Goal: Transaction & Acquisition: Register for event/course

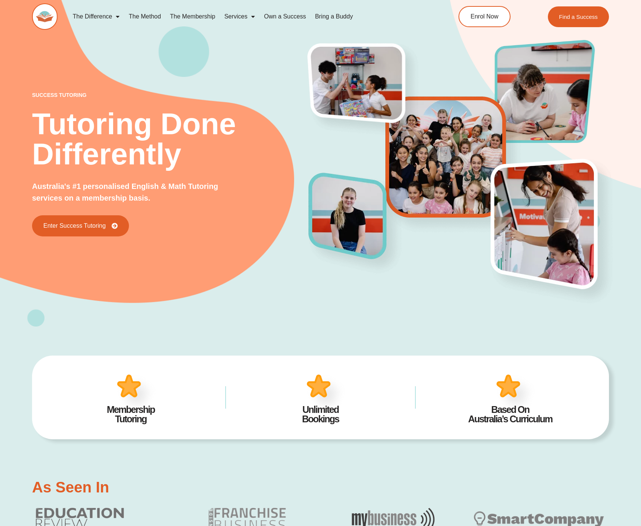
click at [197, 126] on h2 "Tutoring Done Differently" at bounding box center [170, 139] width 277 height 60
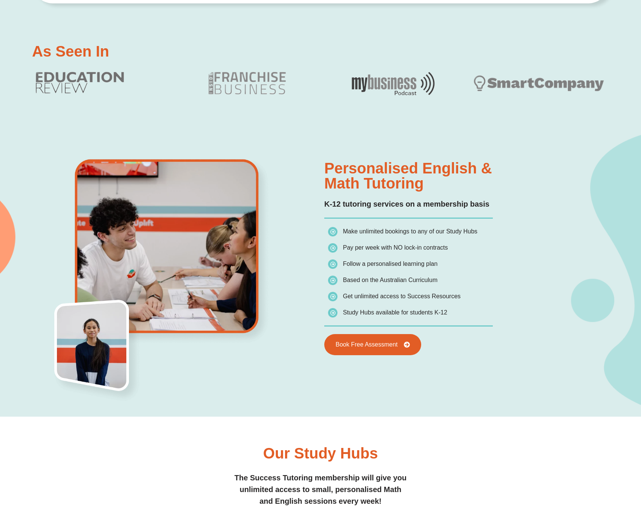
scroll to position [475, 0]
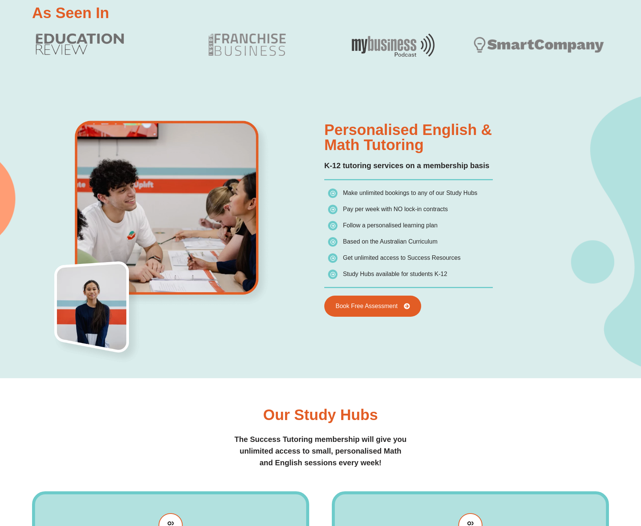
click at [427, 361] on div "Personalised English & Math Tutoring K-12 tutoring services on a membership bas…" at bounding box center [320, 234] width 577 height 289
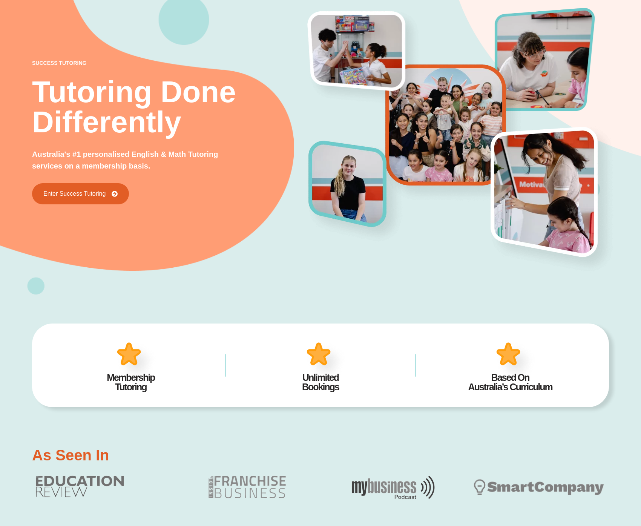
scroll to position [0, 0]
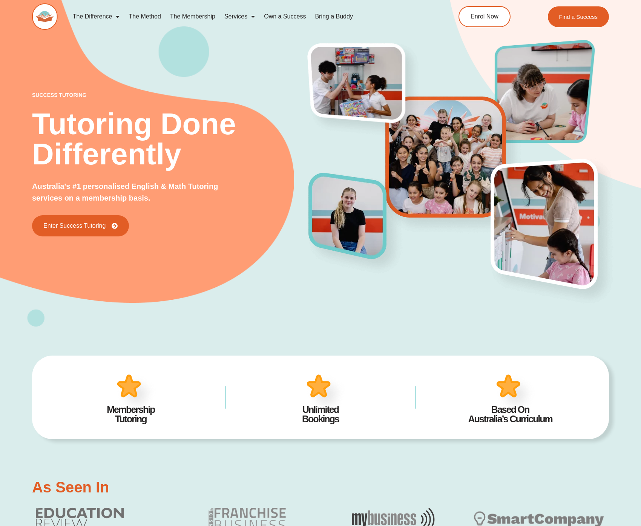
drag, startPoint x: 302, startPoint y: 300, endPoint x: 272, endPoint y: 203, distance: 101.7
click at [302, 300] on div "success tutoring Tutoring Done Differently Australia's #1 personalised English …" at bounding box center [320, 151] width 577 height 354
click at [302, 111] on img at bounding box center [363, 90] width 126 height 110
click at [288, 80] on div "success tutoring Tutoring Done Differently Australia's #1 personalised English …" at bounding box center [320, 151] width 577 height 354
click at [434, 15] on div "AU NZ SG AU NZ SG Enrol Now Find a Success" at bounding box center [518, 16] width 184 height 21
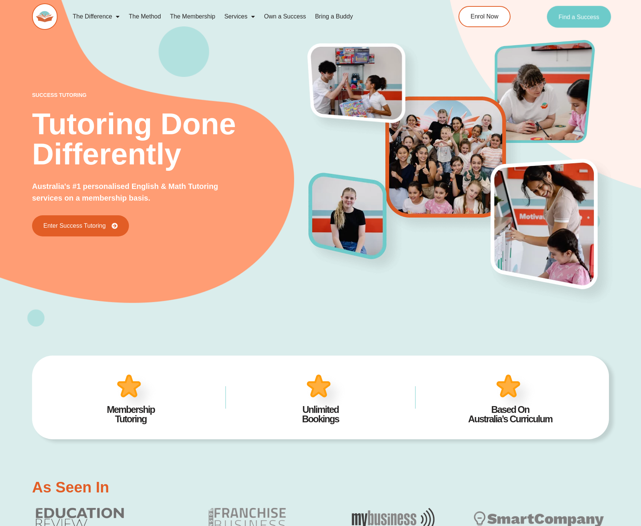
click at [589, 14] on span "Find a Success" at bounding box center [579, 17] width 41 height 6
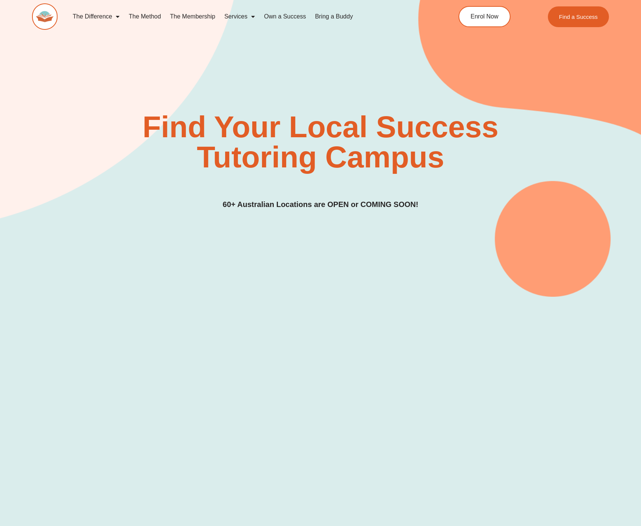
click at [304, 66] on div "Find Your Local Success Tutoring Campus 60+ Australian Locations are OPEN or CO…" at bounding box center [320, 136] width 577 height 324
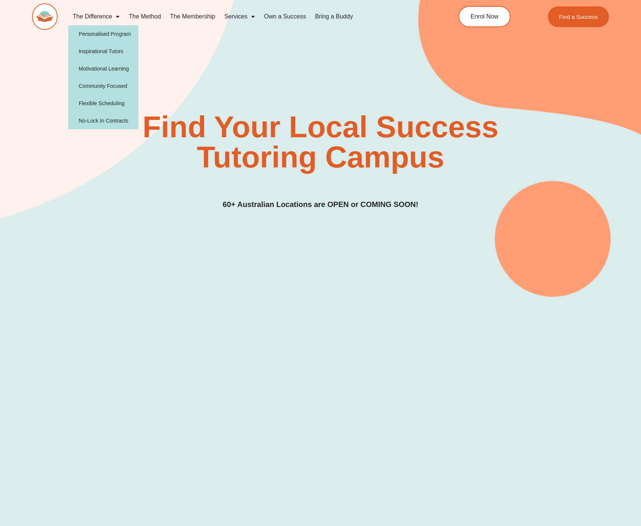
click at [276, 93] on div "Find Your Local Success Tutoring Campus 60+ Australian Locations are OPEN or CO…" at bounding box center [320, 136] width 577 height 324
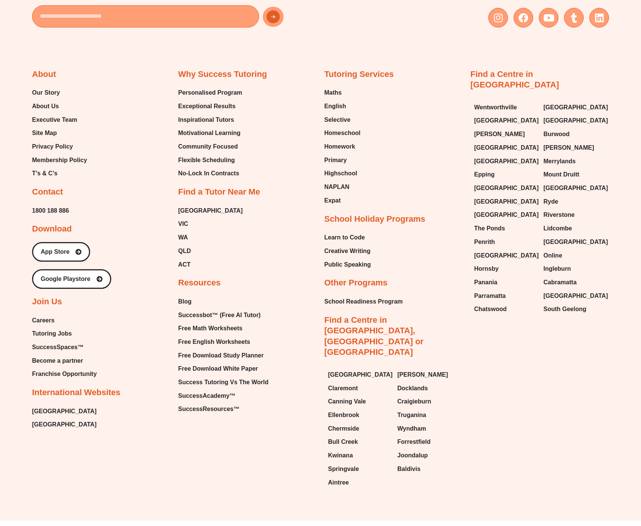
scroll to position [3126, 0]
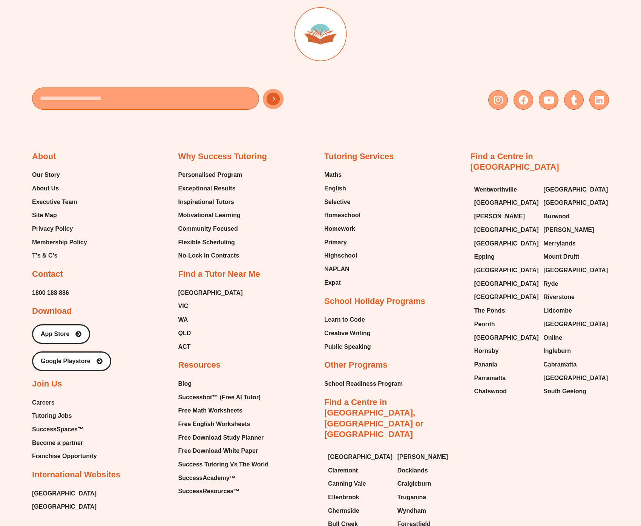
click at [376, 151] on h2 "Tutoring Services" at bounding box center [359, 156] width 69 height 11
click at [485, 373] on span "Parramatta" at bounding box center [491, 378] width 32 height 11
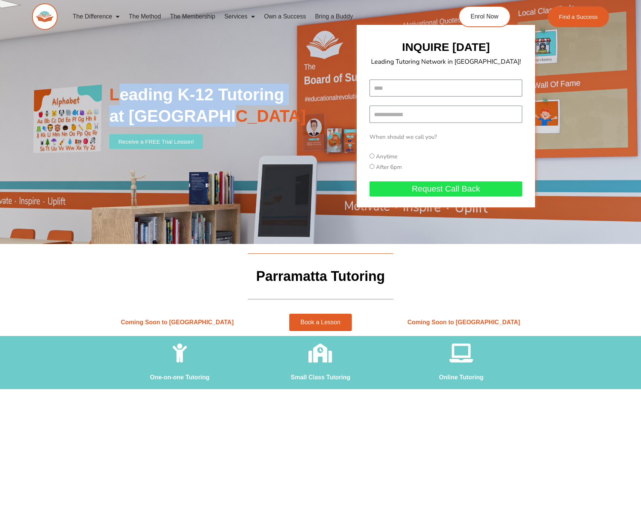
drag, startPoint x: 119, startPoint y: 93, endPoint x: 254, endPoint y: 119, distance: 137.2
click at [249, 119] on h2 "Leading K-12 Tutoring at [GEOGRAPHIC_DATA]" at bounding box center [231, 105] width 244 height 43
click at [254, 119] on h2 "Leading K-12 Tutoring at [GEOGRAPHIC_DATA]" at bounding box center [231, 105] width 244 height 43
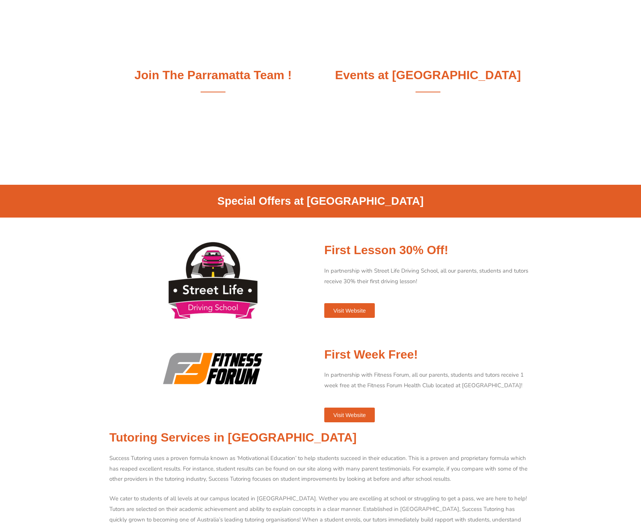
scroll to position [376, 0]
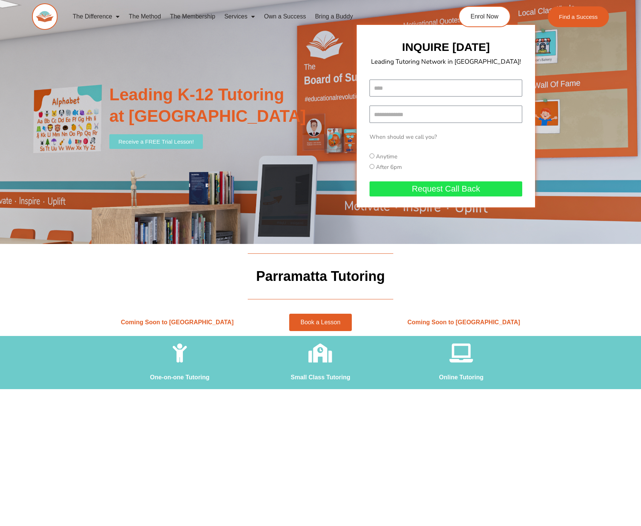
drag, startPoint x: 291, startPoint y: 187, endPoint x: 341, endPoint y: 161, distance: 57.2
click at [291, 187] on div "Leading K-12 Tutoring at Parramatta Receive a FREE Trial Lesson! INQUIRE TODAY …" at bounding box center [321, 116] width 430 height 255
click at [361, 64] on p "Leading Tutoring Network in [GEOGRAPHIC_DATA]!" at bounding box center [446, 62] width 183 height 12
click at [460, 353] on icon at bounding box center [461, 353] width 19 height 19
drag, startPoint x: 454, startPoint y: 355, endPoint x: 481, endPoint y: 360, distance: 28.2
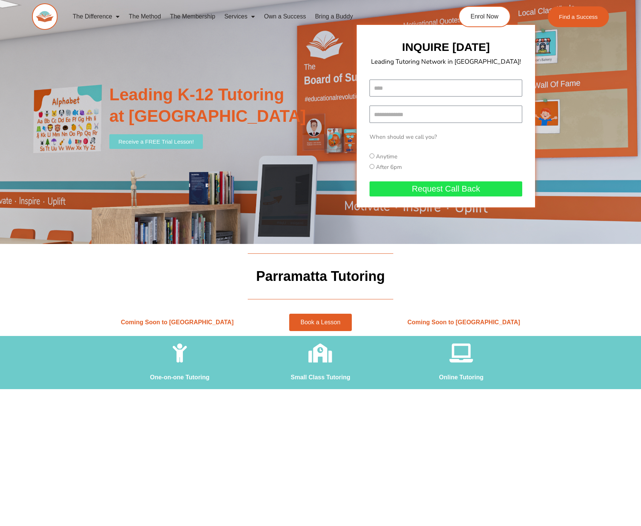
click at [481, 360] on div at bounding box center [461, 355] width 133 height 23
drag, startPoint x: 484, startPoint y: 360, endPoint x: 455, endPoint y: 364, distance: 29.3
click at [483, 360] on div at bounding box center [461, 355] width 133 height 23
click at [454, 364] on div at bounding box center [461, 355] width 133 height 23
drag, startPoint x: 478, startPoint y: 364, endPoint x: 409, endPoint y: 364, distance: 68.7
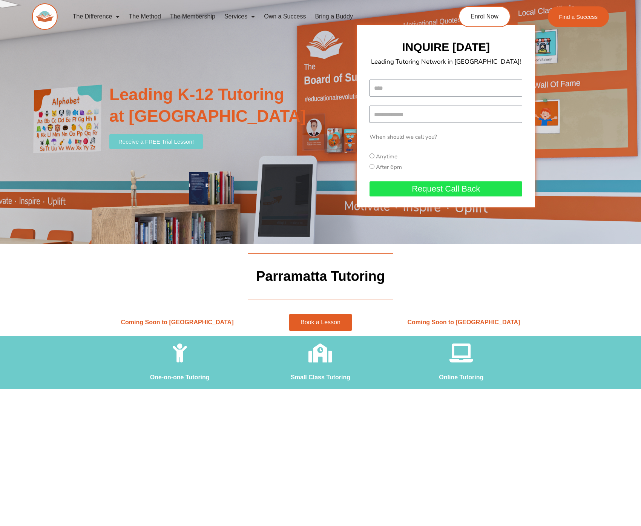
click at [472, 366] on div at bounding box center [461, 355] width 133 height 23
click at [166, 329] on div "Coming Soon to [GEOGRAPHIC_DATA]" at bounding box center [177, 322] width 143 height 15
drag, startPoint x: 146, startPoint y: 321, endPoint x: 239, endPoint y: 320, distance: 92.8
click at [239, 320] on h2 "Coming Soon to [GEOGRAPHIC_DATA]" at bounding box center [177, 323] width 136 height 8
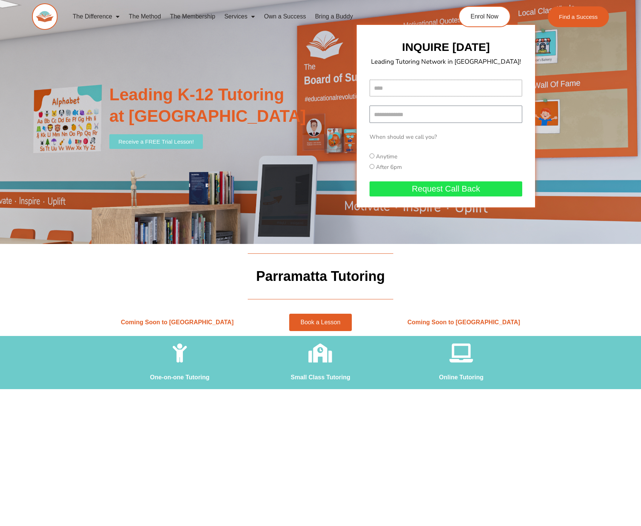
click at [405, 88] on input "Name" at bounding box center [446, 88] width 153 height 17
click at [472, 146] on div "Name Mobile Number When should we call you? When should we call you? Anytime Af…" at bounding box center [446, 143] width 157 height 126
click at [394, 155] on label "Anytime" at bounding box center [387, 157] width 22 height 8
click at [391, 171] on label "After 6pm" at bounding box center [389, 167] width 26 height 8
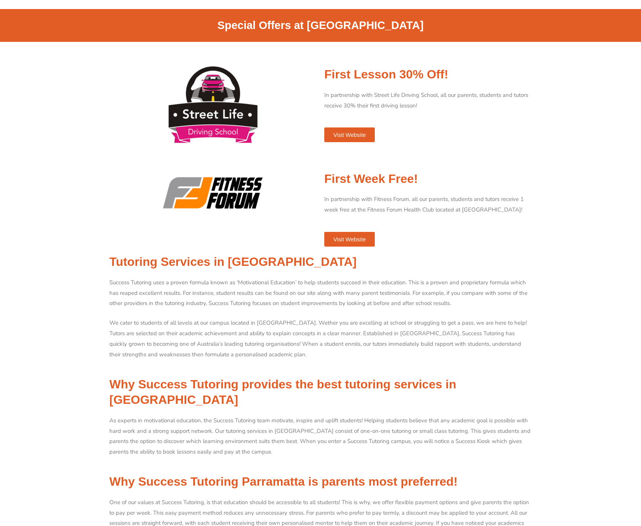
scroll to position [941, 0]
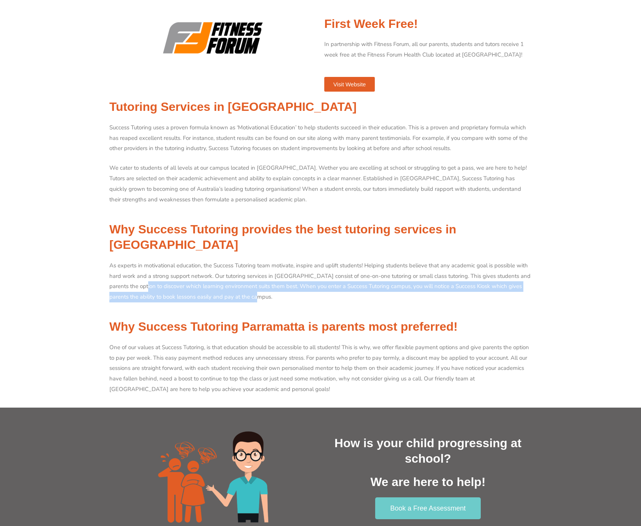
drag, startPoint x: 170, startPoint y: 275, endPoint x: 475, endPoint y: 292, distance: 305.8
click at [418, 292] on div "As experts in motivational education, the Success Tutoring team motivate, inspi…" at bounding box center [320, 286] width 423 height 51
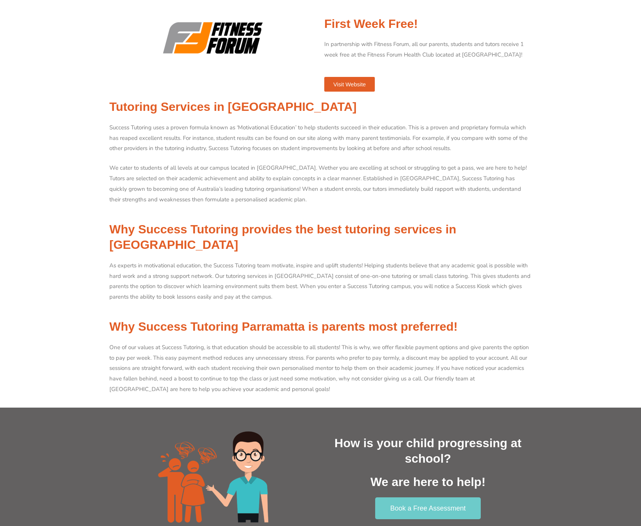
click at [476, 292] on div "As experts in motivational education, the Success Tutoring team motivate, inspi…" at bounding box center [320, 286] width 423 height 51
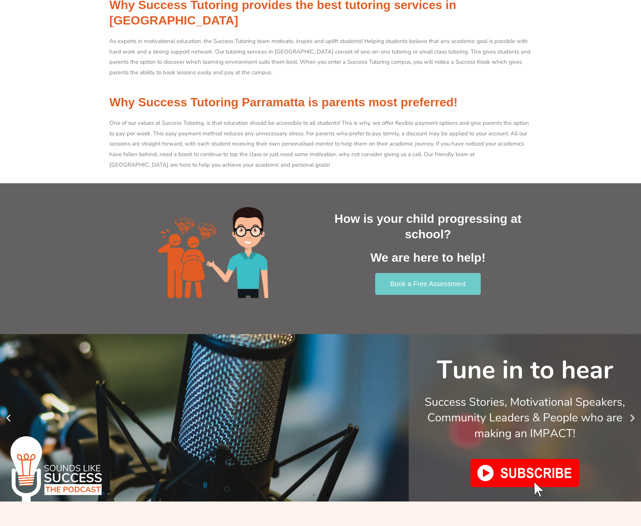
scroll to position [1204, 0]
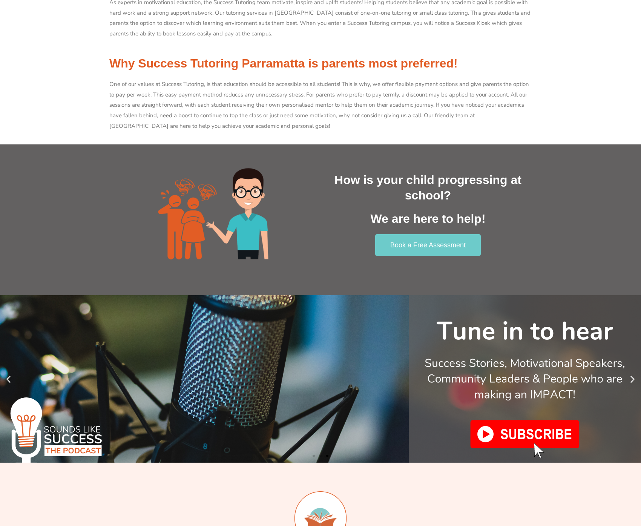
click at [440, 234] on link "Book a Free Assessment" at bounding box center [428, 245] width 107 height 22
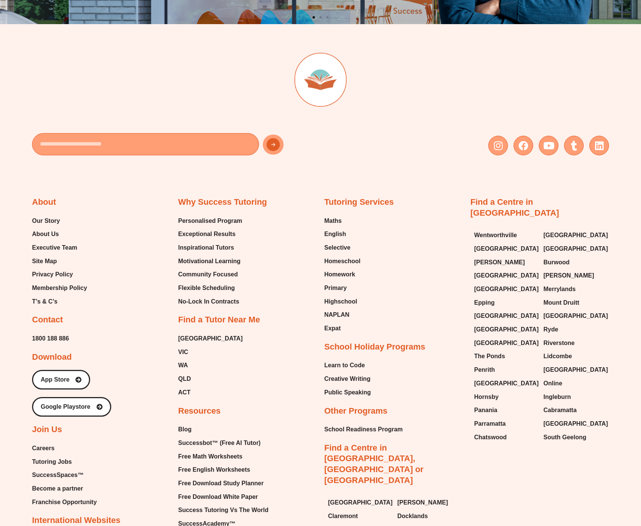
scroll to position [1761, 0]
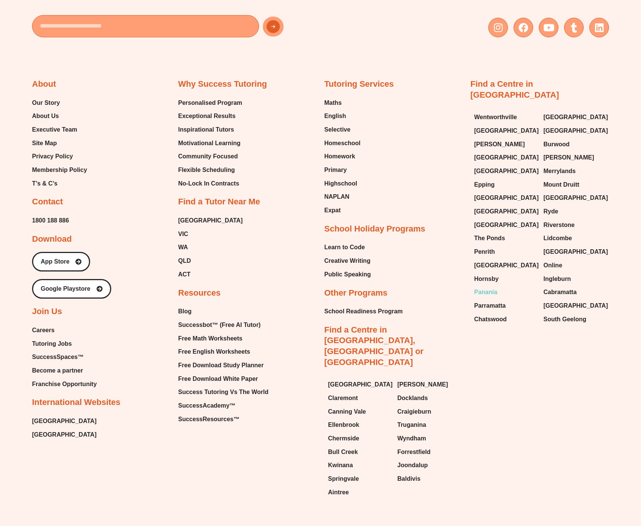
click at [486, 287] on span "Panania" at bounding box center [486, 292] width 23 height 11
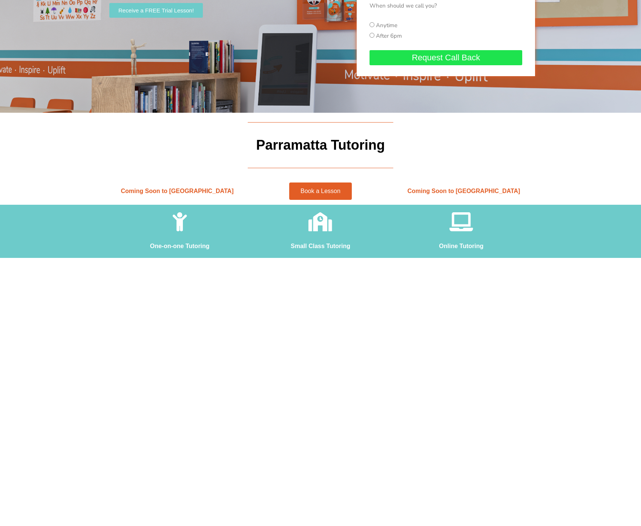
scroll to position [170, 0]
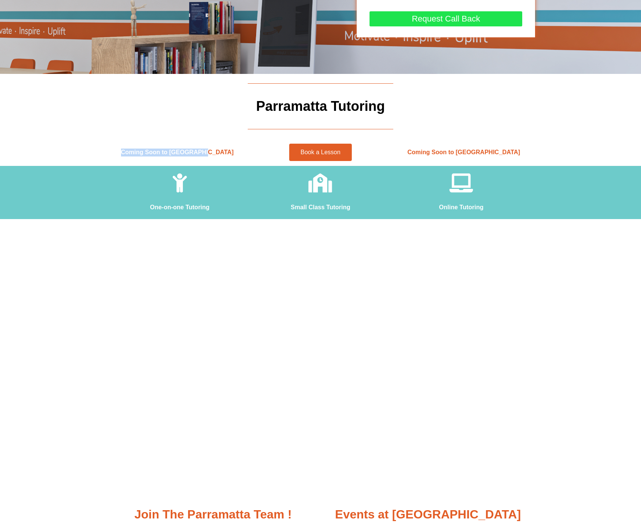
drag, startPoint x: 137, startPoint y: 150, endPoint x: 232, endPoint y: 156, distance: 95.3
click at [232, 156] on h2 "Coming Soon to [GEOGRAPHIC_DATA]" at bounding box center [177, 153] width 136 height 8
drag, startPoint x: 143, startPoint y: 207, endPoint x: 244, endPoint y: 208, distance: 101.1
click at [242, 208] on h2 "One-on-one Tutoring" at bounding box center [179, 208] width 133 height 8
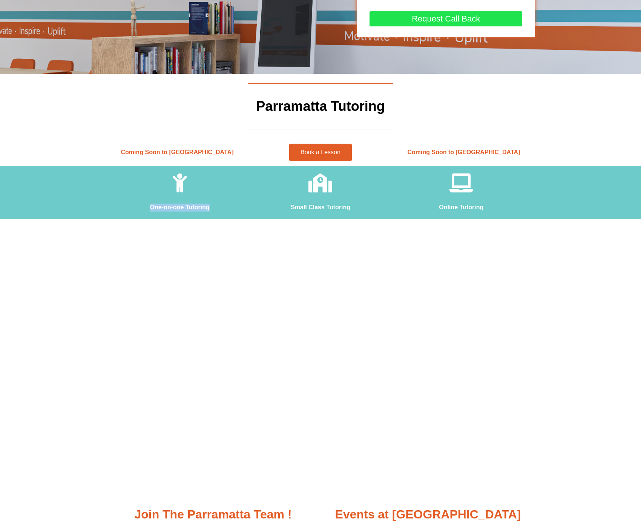
click at [249, 204] on div "One-on-one Tutoring" at bounding box center [179, 193] width 141 height 46
click at [305, 151] on span "Book a Lesson" at bounding box center [321, 152] width 40 height 6
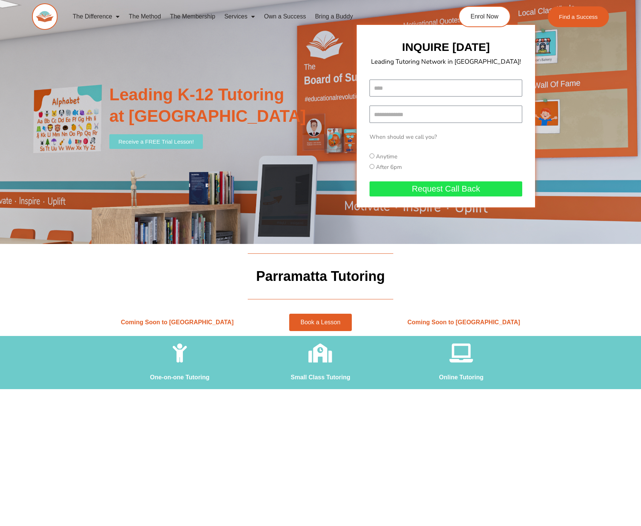
click at [322, 108] on h2 "Leading K-12 Tutoring at [GEOGRAPHIC_DATA]" at bounding box center [231, 105] width 244 height 43
drag, startPoint x: 92, startPoint y: 323, endPoint x: 237, endPoint y: 318, distance: 145.4
click at [237, 318] on section "Coming Soon to Parramatta Book a Lesson Coming Soon to Parramatta" at bounding box center [320, 322] width 641 height 27
drag, startPoint x: 486, startPoint y: 325, endPoint x: 502, endPoint y: 325, distance: 15.5
click at [498, 325] on span "Coming Soon to [GEOGRAPHIC_DATA]" at bounding box center [464, 322] width 113 height 6
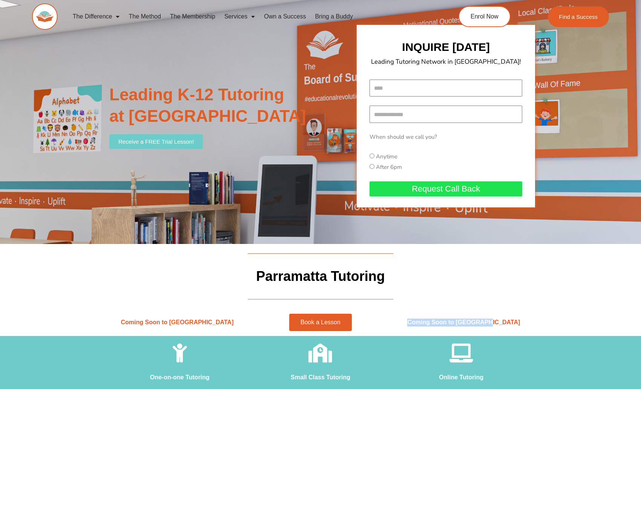
drag, startPoint x: 502, startPoint y: 325, endPoint x: 411, endPoint y: 325, distance: 91.3
click at [411, 325] on h2 "Coming Soon to [GEOGRAPHIC_DATA]" at bounding box center [464, 323] width 136 height 8
click at [19, 295] on div at bounding box center [321, 300] width 634 height 12
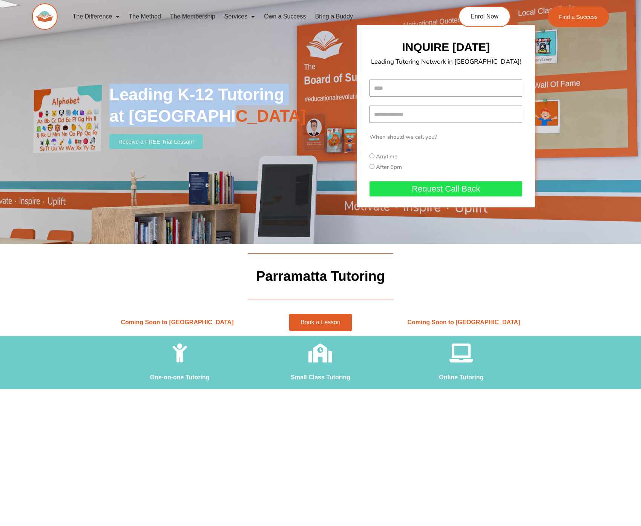
drag, startPoint x: 111, startPoint y: 100, endPoint x: 216, endPoint y: 125, distance: 108.0
click at [216, 125] on h2 "Leading K-12 Tutoring at [GEOGRAPHIC_DATA]" at bounding box center [231, 105] width 244 height 43
click at [262, 109] on h2 "Leading K-12 Tutoring at [GEOGRAPHIC_DATA]" at bounding box center [231, 105] width 244 height 43
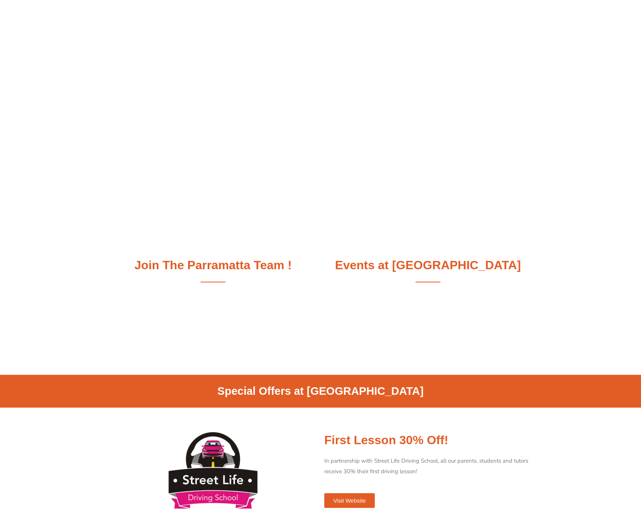
scroll to position [424, 0]
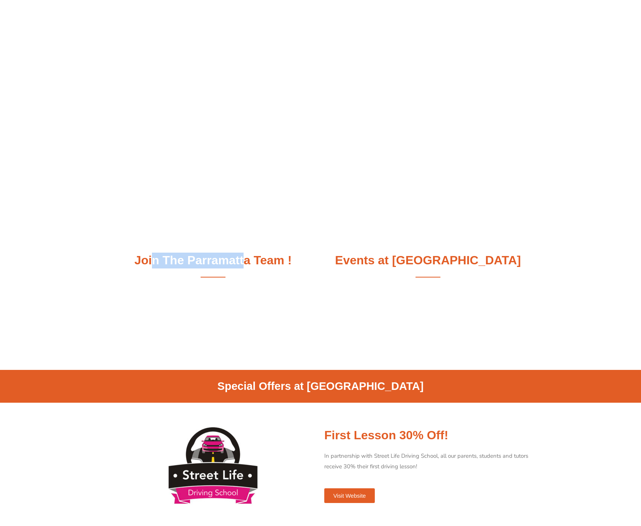
drag, startPoint x: 154, startPoint y: 260, endPoint x: 271, endPoint y: 268, distance: 117.2
click at [271, 268] on h2 "Join The Parramatta Team !" at bounding box center [213, 261] width 208 height 16
click at [293, 269] on div "Join The Parramatta Team !" at bounding box center [213, 269] width 215 height 41
click at [222, 281] on div "Join The Parramatta Team !" at bounding box center [213, 269] width 215 height 41
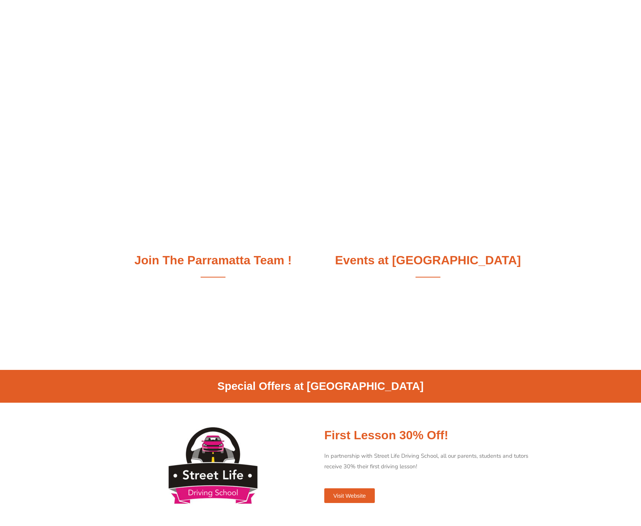
click at [222, 282] on div "Join The Parramatta Team !" at bounding box center [213, 269] width 215 height 41
click at [373, 265] on h2 "Events at [GEOGRAPHIC_DATA]" at bounding box center [429, 261] width 208 height 16
click at [373, 266] on h2 "Events at [GEOGRAPHIC_DATA]" at bounding box center [429, 261] width 208 height 16
click at [373, 267] on h2 "Events at [GEOGRAPHIC_DATA]" at bounding box center [429, 261] width 208 height 16
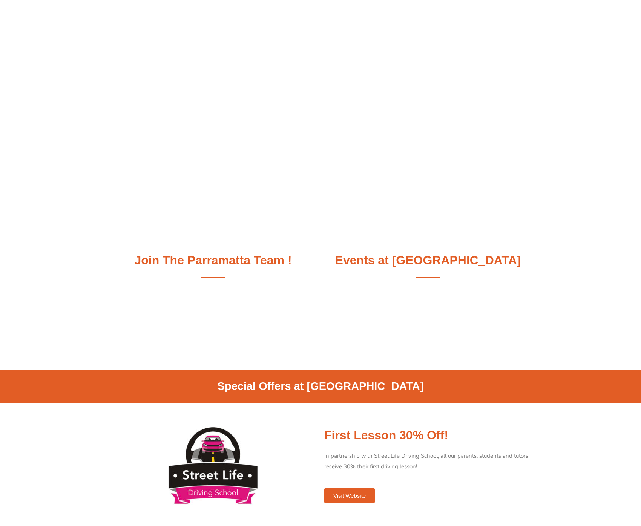
click at [420, 276] on div at bounding box center [429, 277] width 208 height 2
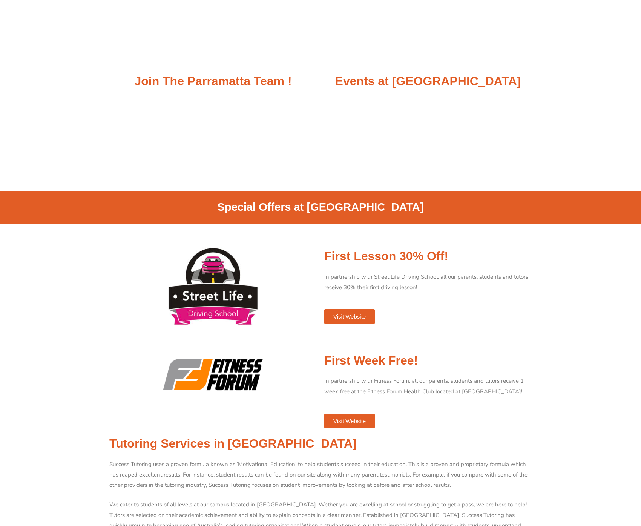
scroll to position [642, 0]
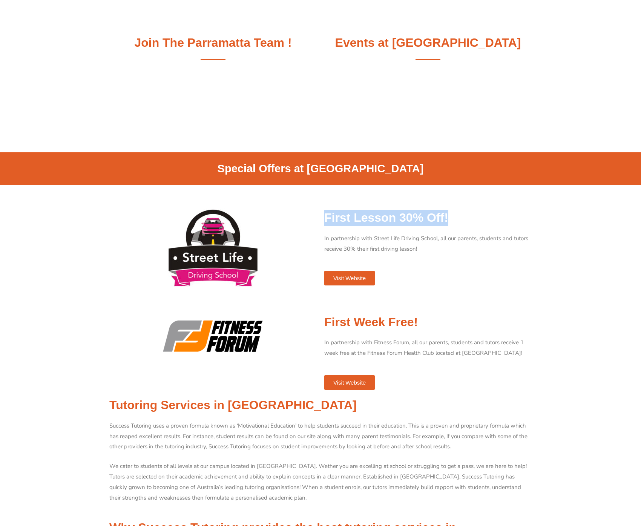
drag, startPoint x: 337, startPoint y: 208, endPoint x: 492, endPoint y: 213, distance: 155.2
click at [492, 212] on div "First Lesson 30% Off! In partnership with Street Life Driving School, all our p…" at bounding box center [428, 247] width 215 height 83
drag, startPoint x: 492, startPoint y: 213, endPoint x: 449, endPoint y: 245, distance: 53.4
click at [491, 213] on h2 "First Lesson 30% Off!" at bounding box center [429, 218] width 208 height 16
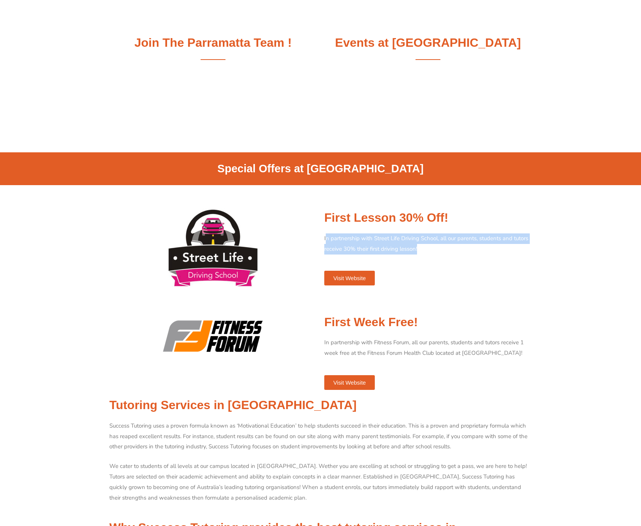
drag, startPoint x: 441, startPoint y: 254, endPoint x: 321, endPoint y: 229, distance: 122.5
click at [325, 235] on div "In partnership with Street Life Driving School, all our parents, students and t…" at bounding box center [429, 249] width 208 height 30
click at [319, 229] on div at bounding box center [213, 248] width 215 height 92
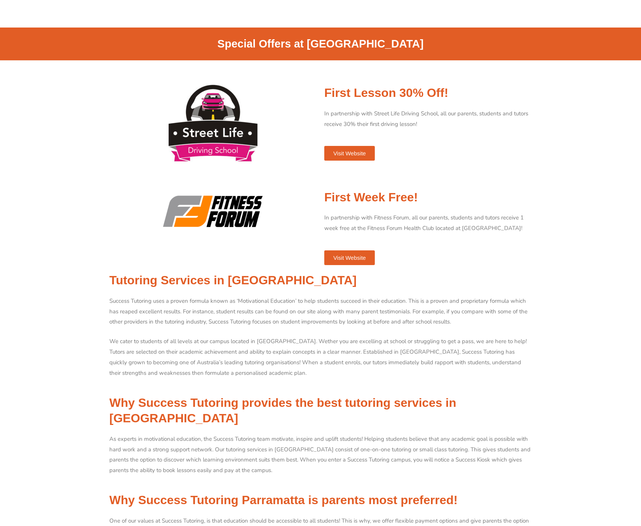
scroll to position [803, 0]
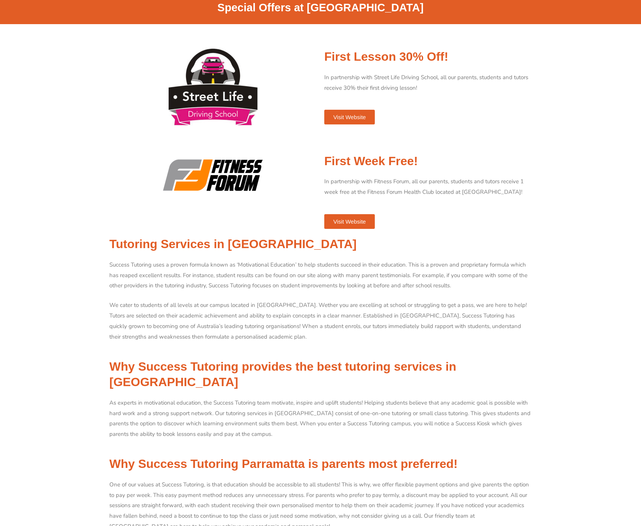
click at [360, 120] on link "Visit Website" at bounding box center [350, 117] width 51 height 15
click at [340, 217] on link "Visit Website" at bounding box center [350, 221] width 51 height 15
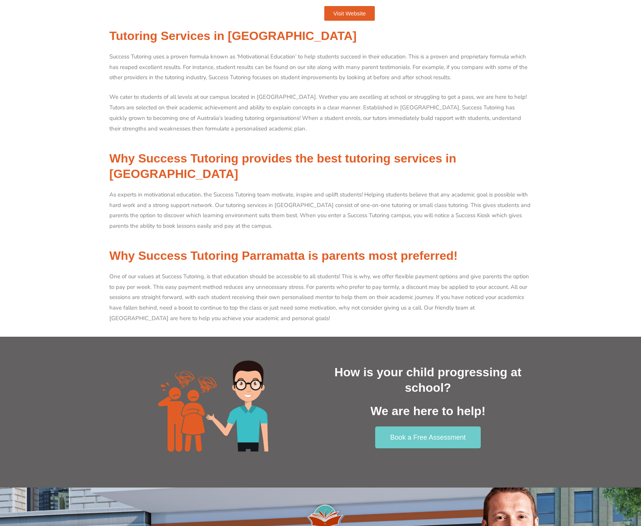
scroll to position [1017, 0]
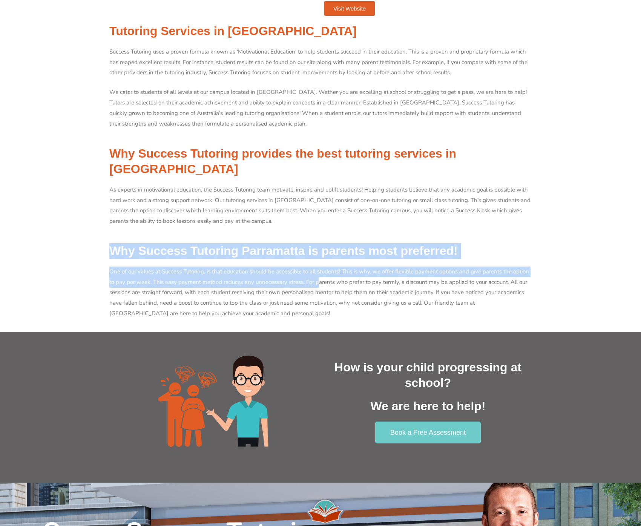
drag, startPoint x: 128, startPoint y: 235, endPoint x: 339, endPoint y: 266, distance: 213.9
click at [339, 266] on div "Tutoring Services in [GEOGRAPHIC_DATA] Success [PERSON_NAME] uses a proven form…" at bounding box center [321, 176] width 430 height 312
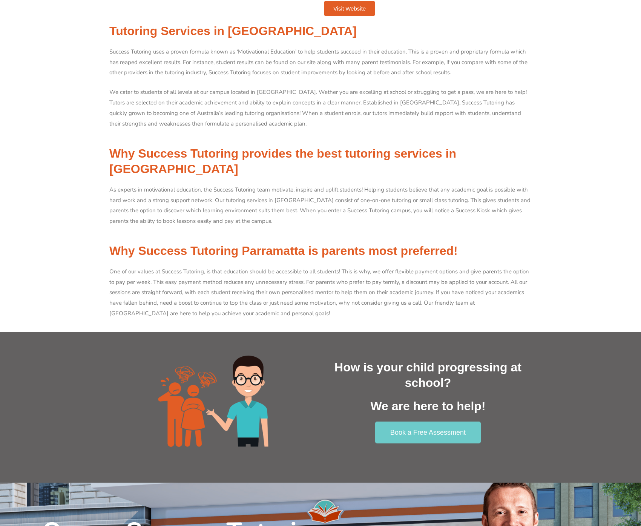
click at [357, 268] on p "One of our values at Success Tutoring, is that education should be accessible t…" at bounding box center [320, 293] width 423 height 52
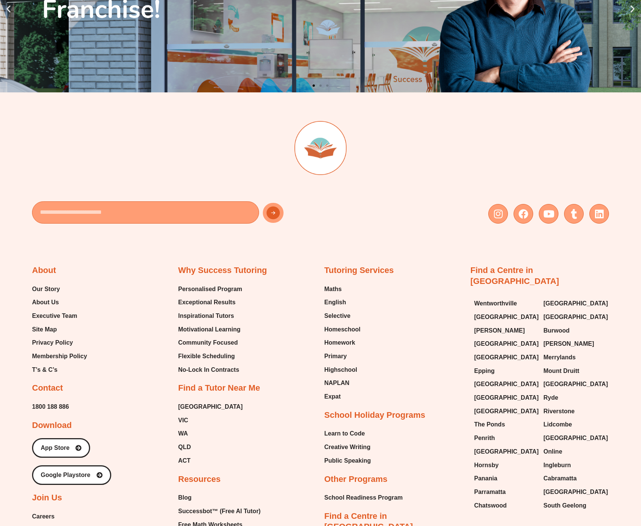
scroll to position [1662, 0]
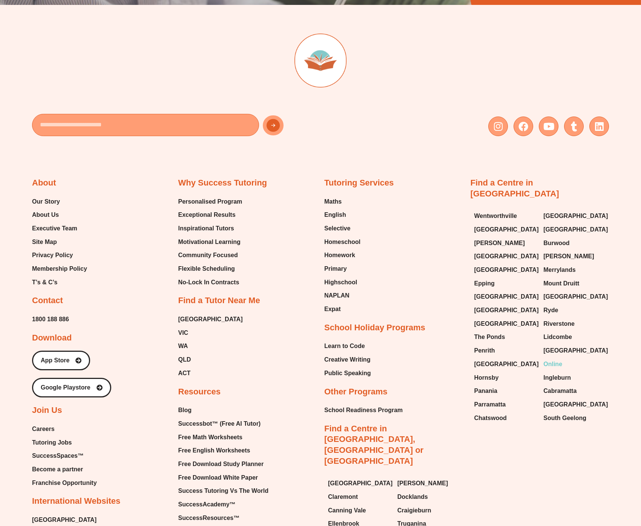
click at [553, 359] on span "Online" at bounding box center [553, 364] width 19 height 11
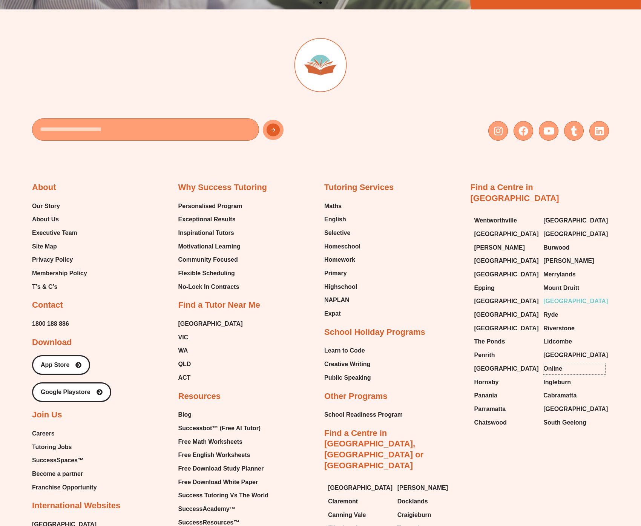
scroll to position [1653, 0]
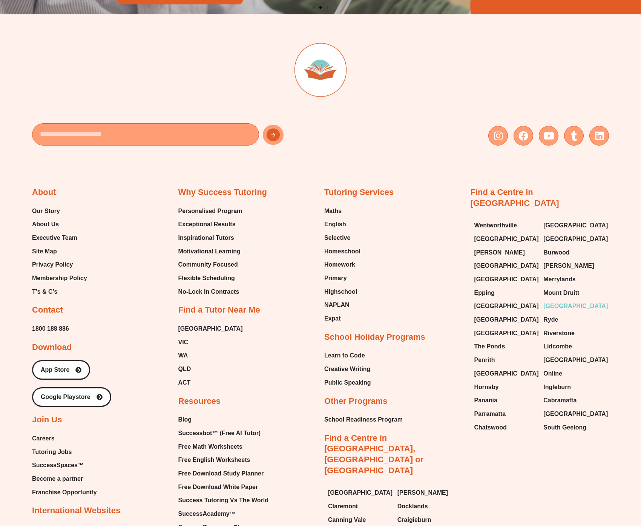
click at [552, 301] on span "[GEOGRAPHIC_DATA]" at bounding box center [576, 306] width 65 height 11
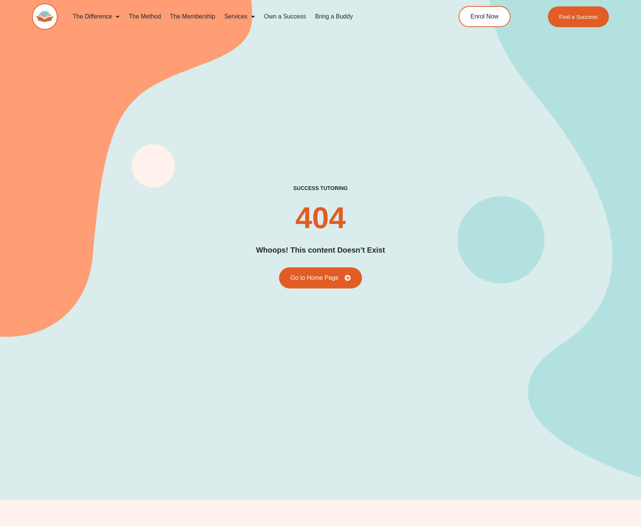
click at [0, 231] on div "success tutoring 404 Whoops! This content Doesn’t Exist Go to Home Page" at bounding box center [320, 237] width 641 height 526
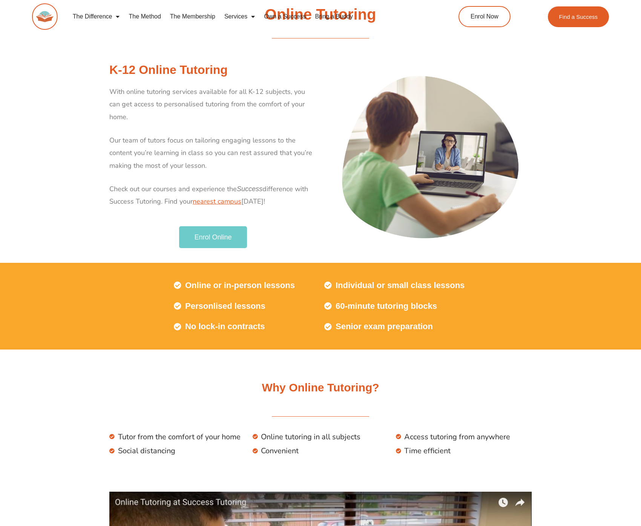
click at [150, 294] on div at bounding box center [138, 306] width 65 height 65
click at [205, 234] on span "Enrol Online" at bounding box center [212, 237] width 37 height 7
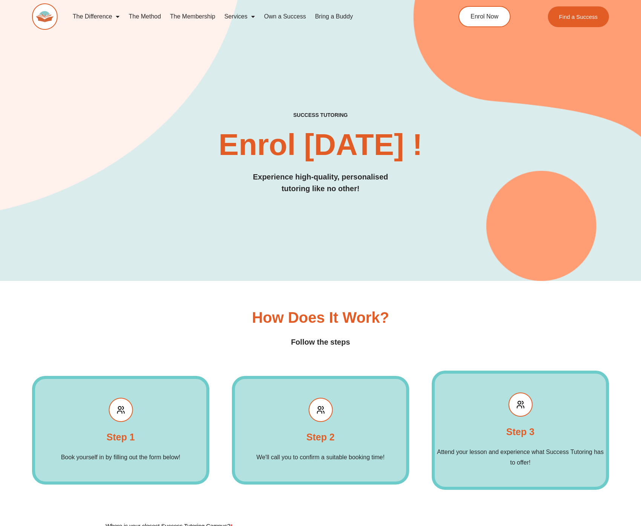
click at [145, 246] on div "success tutoring Enrol Today ! Experience high-quality, personalised tutoring l…" at bounding box center [320, 128] width 577 height 308
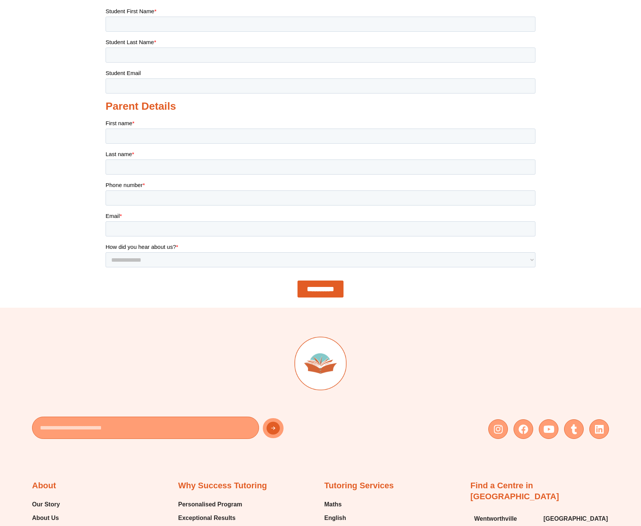
scroll to position [571, 0]
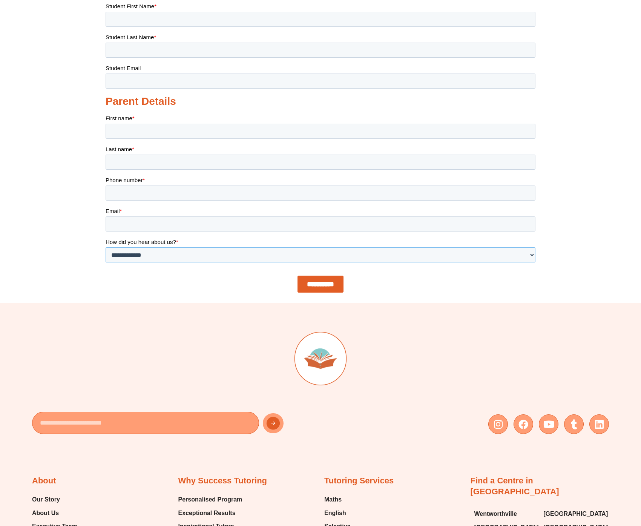
click at [117, 248] on select "**********" at bounding box center [321, 255] width 430 height 15
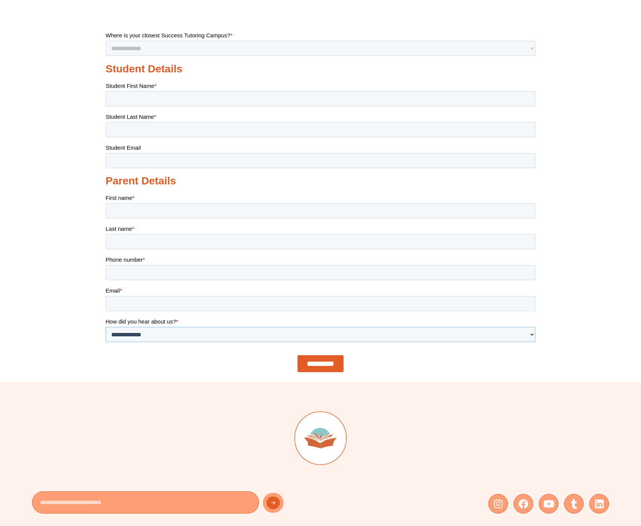
scroll to position [442, 0]
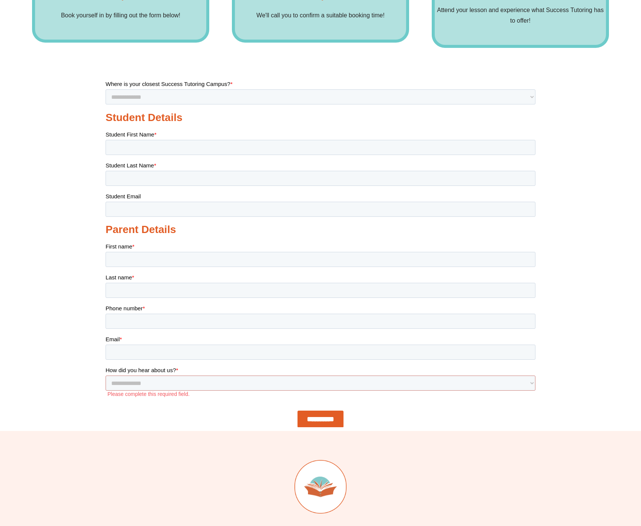
click at [126, 138] on label "Student First Name *" at bounding box center [321, 135] width 430 height 8
click at [126, 140] on input "Student First Name *" at bounding box center [321, 147] width 430 height 15
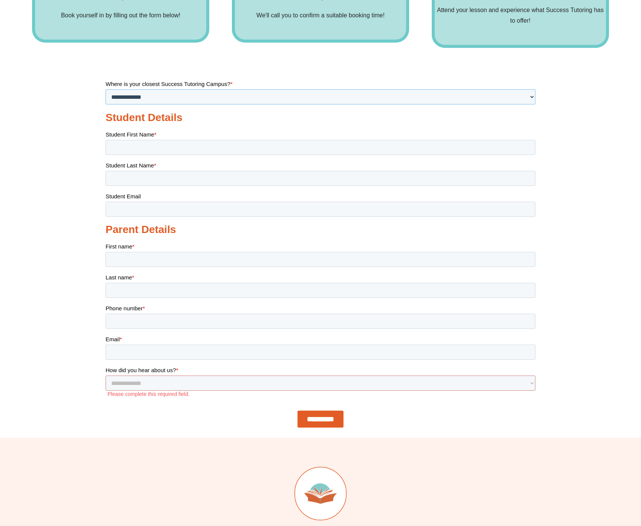
click at [142, 101] on select "**********" at bounding box center [321, 96] width 430 height 15
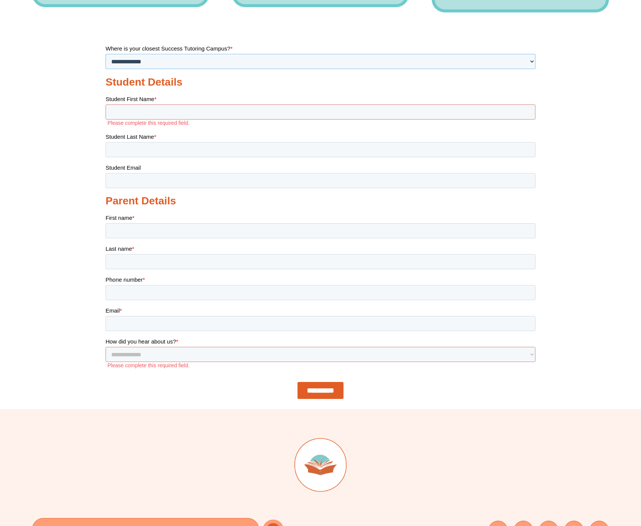
scroll to position [0, 0]
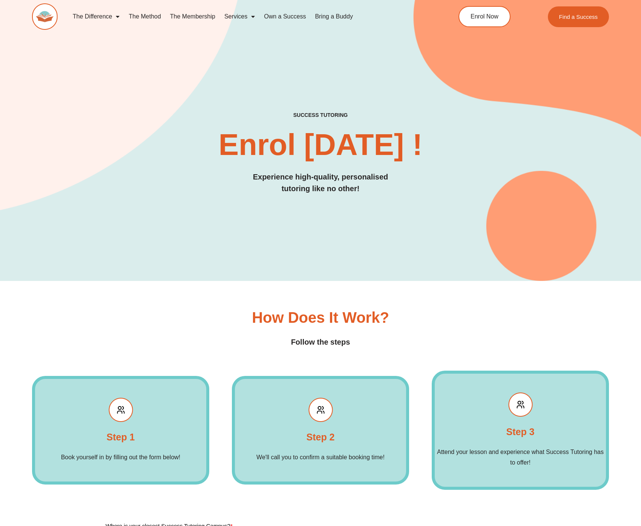
click at [200, 236] on div "success tutoring Enrol Today ! Experience high-quality, personalised tutoring l…" at bounding box center [320, 128] width 577 height 308
click at [284, 71] on div "success tutoring Enrol Today ! Experience high-quality, personalised tutoring l…" at bounding box center [320, 128] width 577 height 308
click at [497, 20] on link "Enrol Now" at bounding box center [484, 17] width 55 height 22
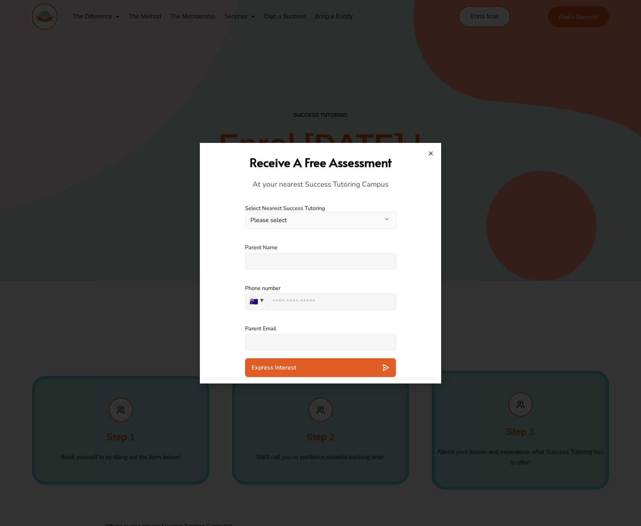
click at [437, 152] on div "Receive A Free Assessment At your nearest Success Tutoring Campus" at bounding box center [321, 172] width 234 height 51
click at [431, 153] on icon "Close" at bounding box center [431, 154] width 6 height 6
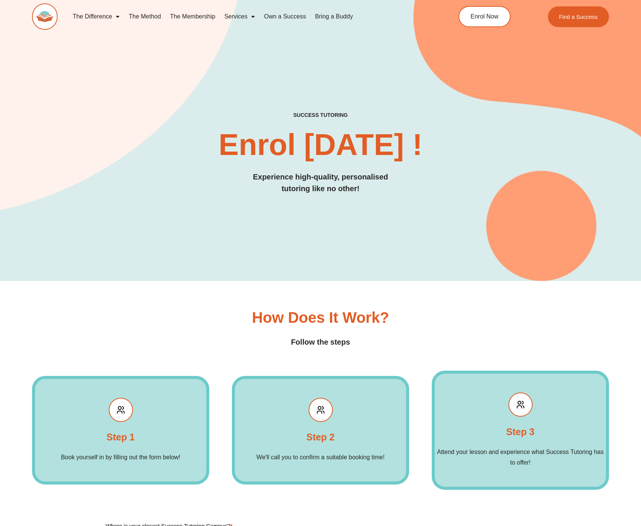
click at [248, 93] on div "success tutoring Enrol Today ! Experience high-quality, personalised tutoring l…" at bounding box center [320, 128] width 577 height 308
click at [43, 19] on img at bounding box center [45, 16] width 26 height 26
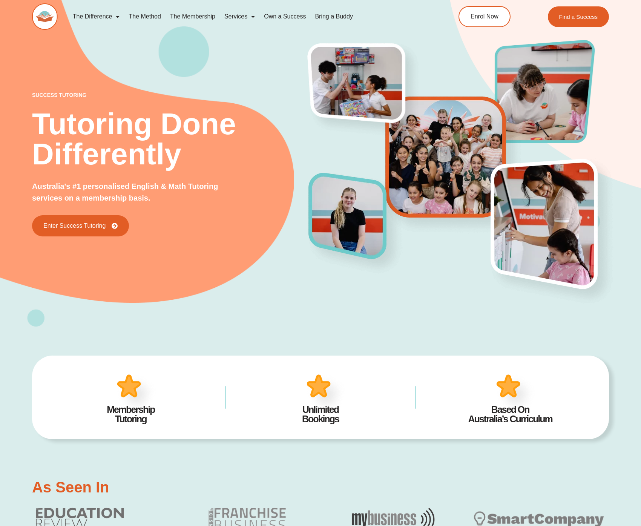
click at [198, 232] on div "Enter Success Tutoring" at bounding box center [170, 225] width 277 height 21
click at [396, 140] on div at bounding box center [453, 164] width 289 height 151
click at [236, 200] on div "success tutoring Tutoring Done Differently Australia's #1 personalised English …" at bounding box center [170, 164] width 277 height 144
click at [247, 172] on div "success tutoring Tutoring Done Differently Australia's #1 personalised English …" at bounding box center [170, 164] width 277 height 144
click at [412, 14] on nav "The Difference Personalised Program Inspirational Tutors Motivational Learning …" at bounding box center [246, 16] width 357 height 17
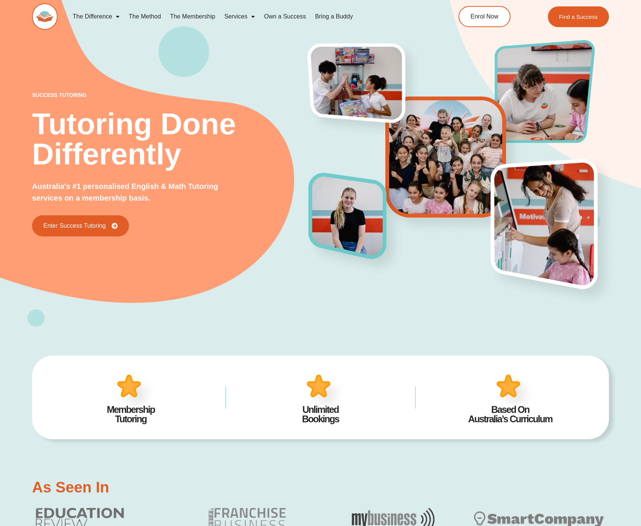
click at [460, 71] on div "success tutoring Tutoring Done Differently Australia's #1 personalised English …" at bounding box center [320, 151] width 577 height 354
click at [96, 330] on div "Membership Tutoring Unlimited Bookings Based On Australia’s Curriculum 24/7 Acc…" at bounding box center [320, 397] width 577 height 141
click at [120, 310] on div "success tutoring Tutoring Done Differently Australia's #1 personalised English …" at bounding box center [320, 151] width 577 height 354
click at [204, 285] on div "success tutoring Tutoring Done Differently Australia's #1 personalised English …" at bounding box center [320, 151] width 577 height 354
click at [172, 297] on div "success tutoring Tutoring Done Differently Australia's #1 personalised English …" at bounding box center [320, 151] width 577 height 354
